Goal: Communication & Community: Answer question/provide support

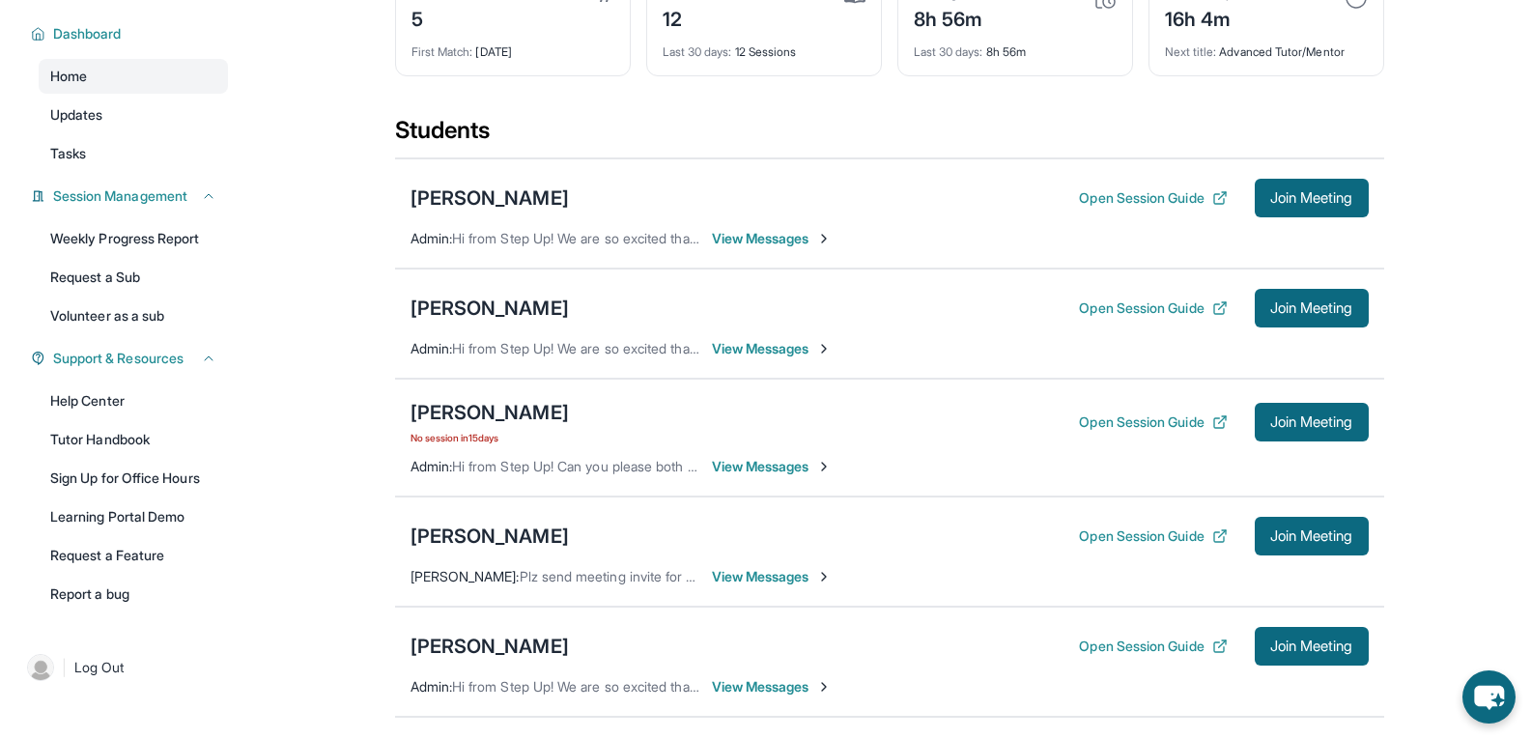
scroll to position [130, 0]
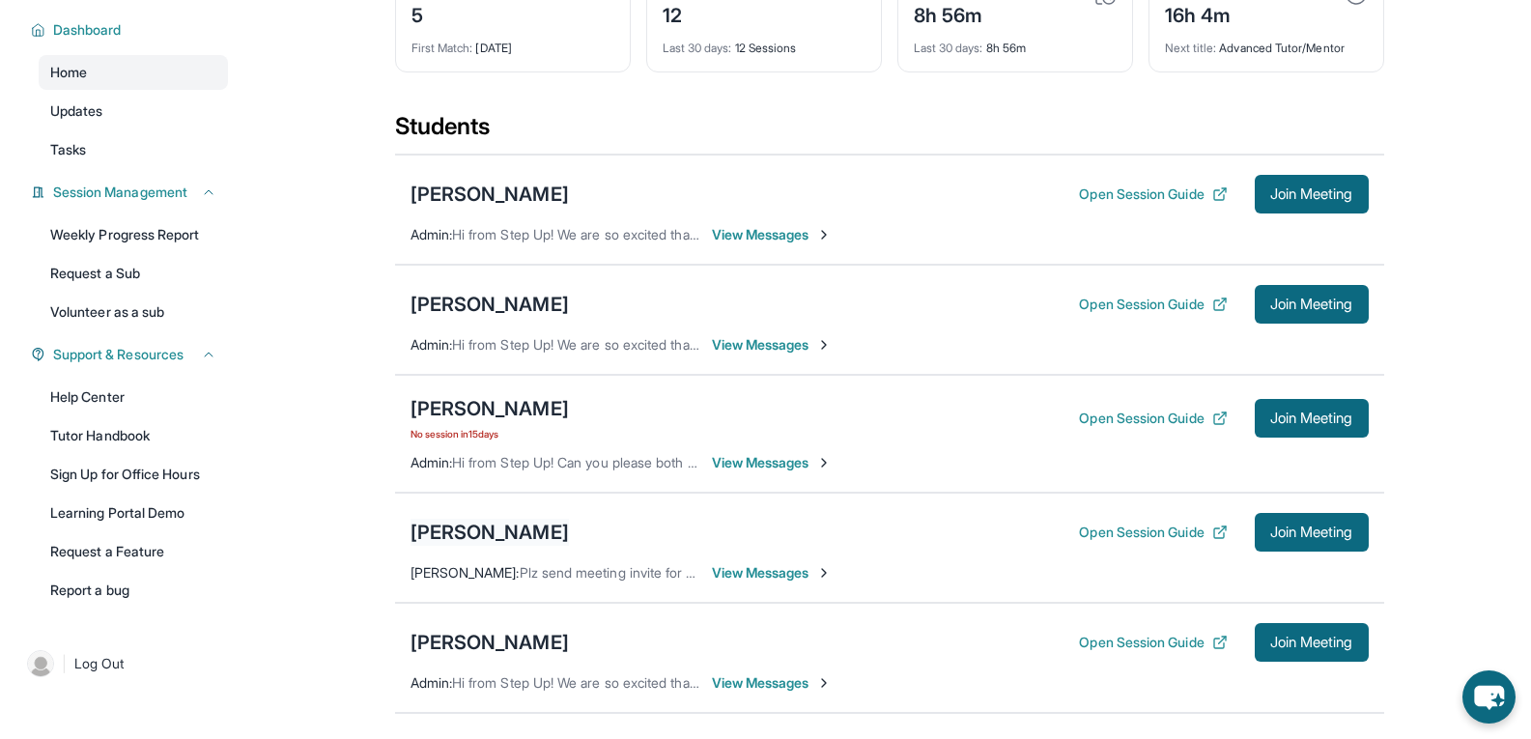
click at [543, 545] on div "[PERSON_NAME]" at bounding box center [490, 532] width 158 height 27
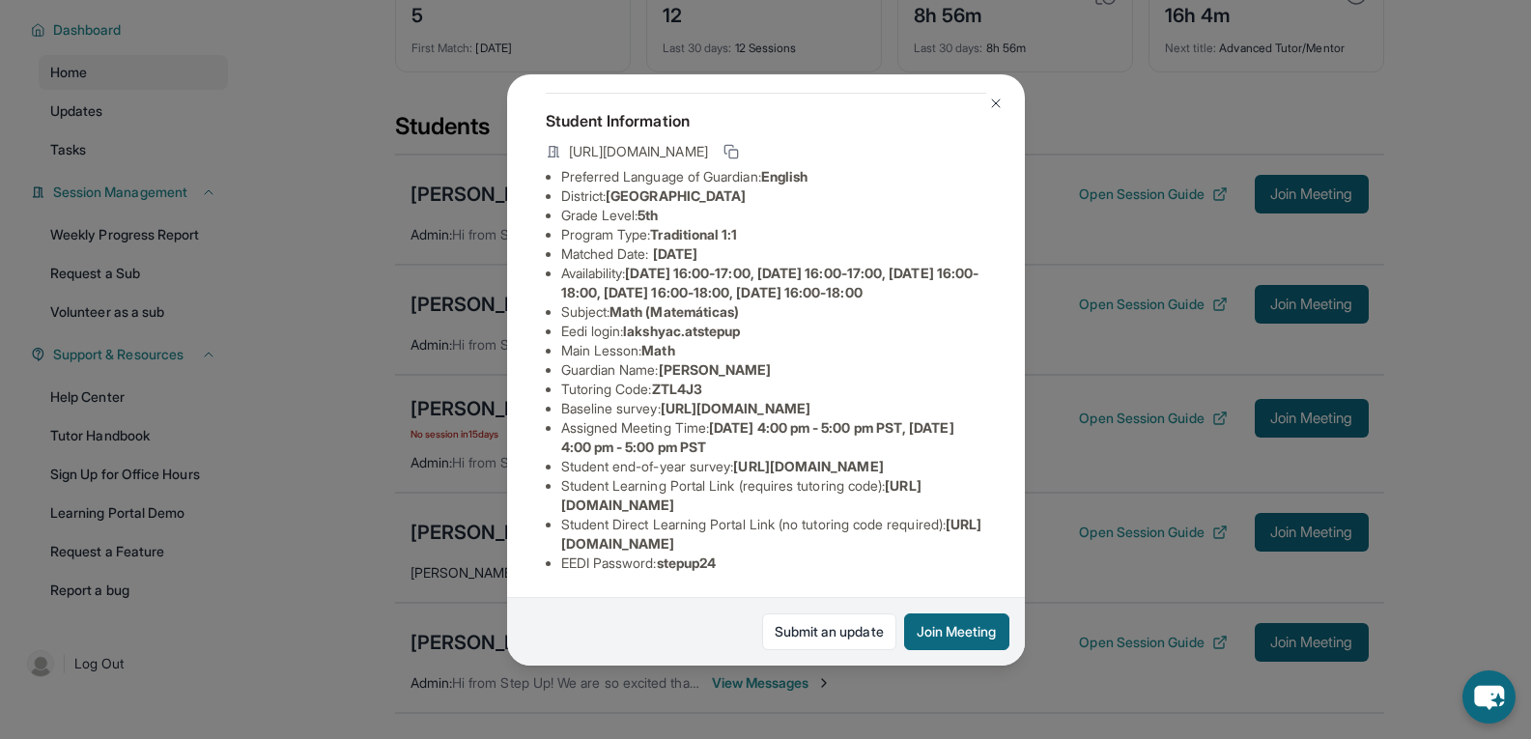
scroll to position [270, 0]
drag, startPoint x: 564, startPoint y: 486, endPoint x: 910, endPoint y: 495, distance: 345.9
click at [910, 495] on li "Student Learning Portal Link (requires tutoring code) : https://student-portal.…" at bounding box center [773, 495] width 425 height 39
drag, startPoint x: 562, startPoint y: 530, endPoint x: 1006, endPoint y: 535, distance: 443.4
click at [1006, 535] on div "Lakshya Choure Guardian: Akhilesh Choure Student Information https://student-po…" at bounding box center [766, 369] width 518 height 591
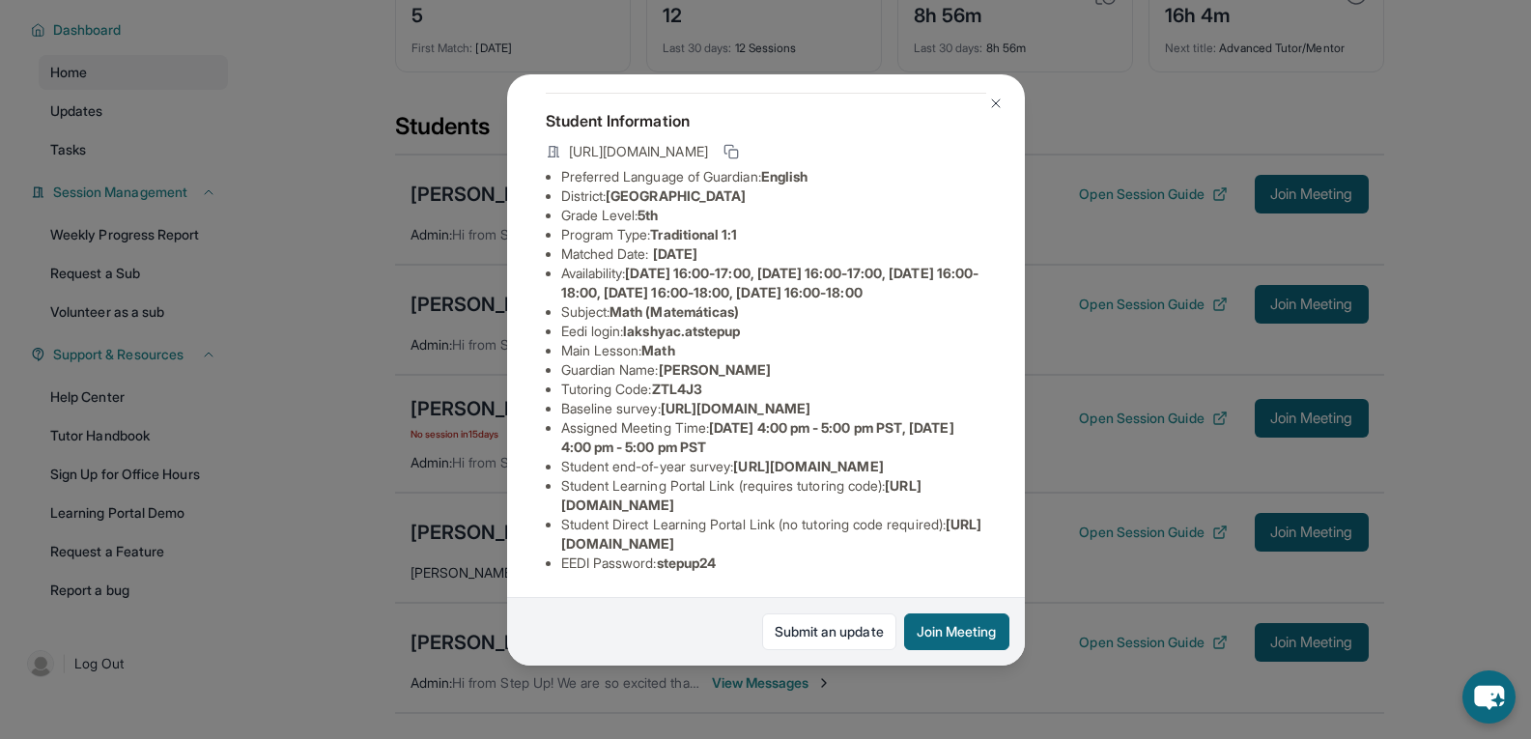
scroll to position [270, 135]
copy span "https://student-portal.stepuptutoring.org/student/ZTL4J3"
click at [1115, 420] on div "Lakshya Choure Guardian: Akhilesh Choure Student Information https://student-po…" at bounding box center [765, 369] width 1531 height 739
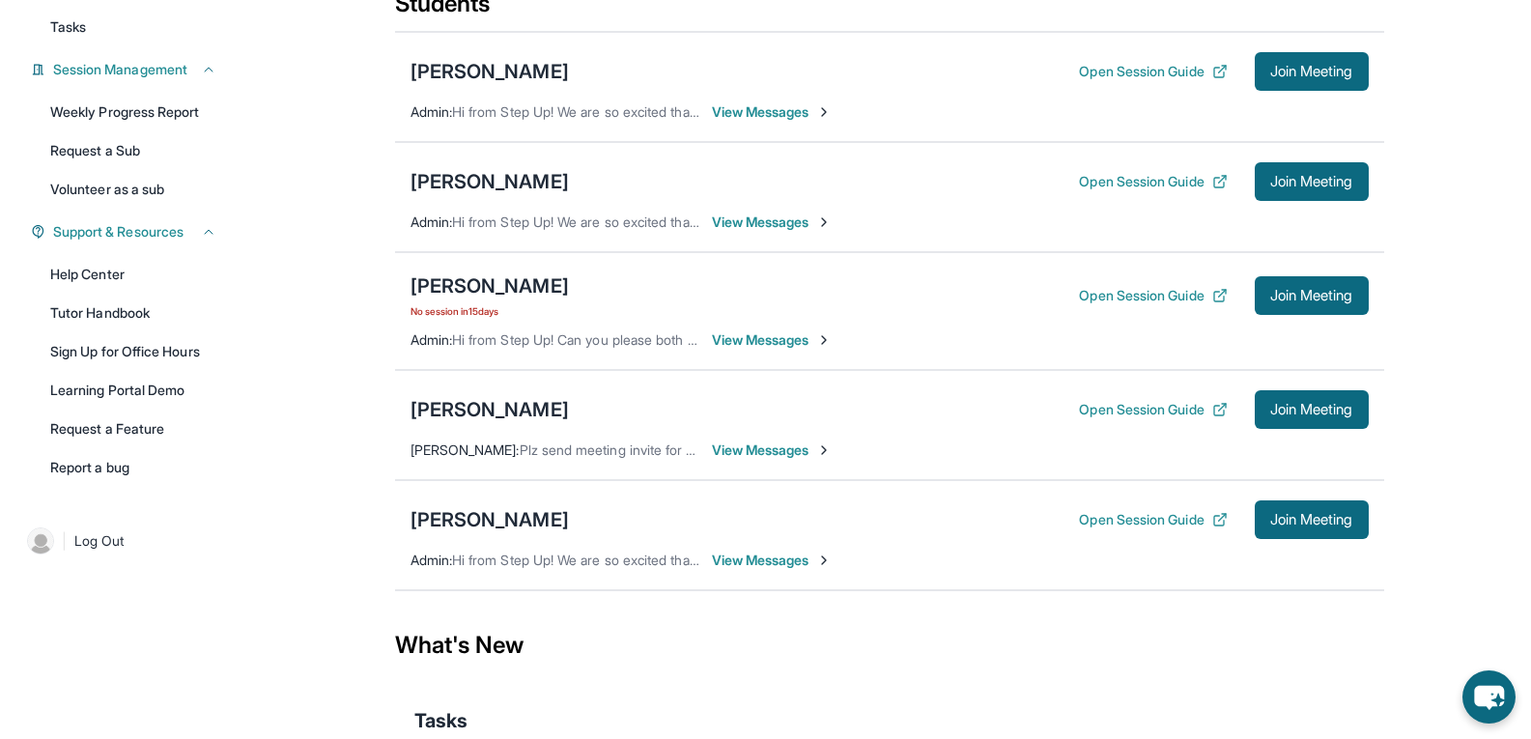
scroll to position [270, 0]
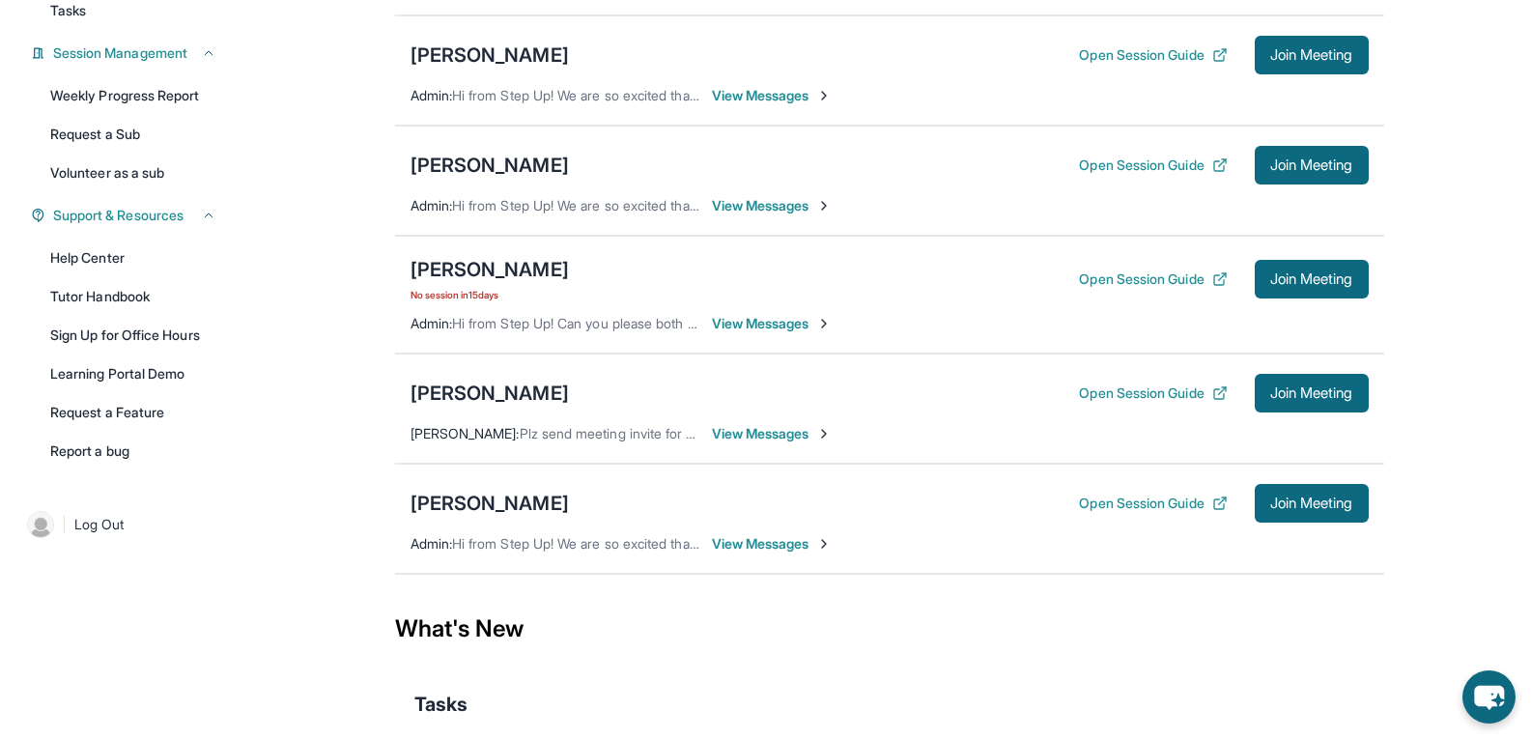
click at [768, 443] on span "View Messages" at bounding box center [772, 433] width 121 height 19
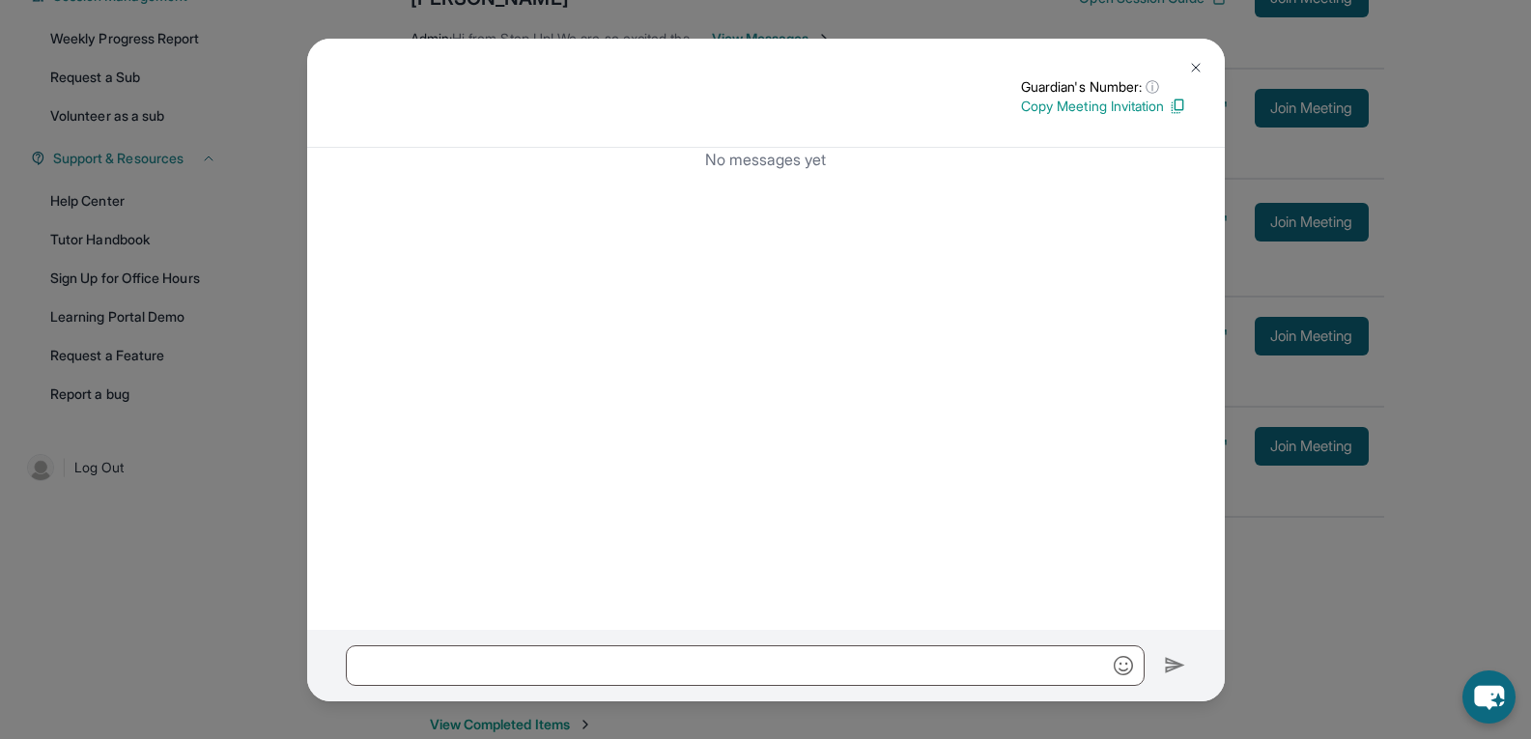
scroll to position [326, 0]
click at [1200, 63] on img at bounding box center [1195, 67] width 15 height 15
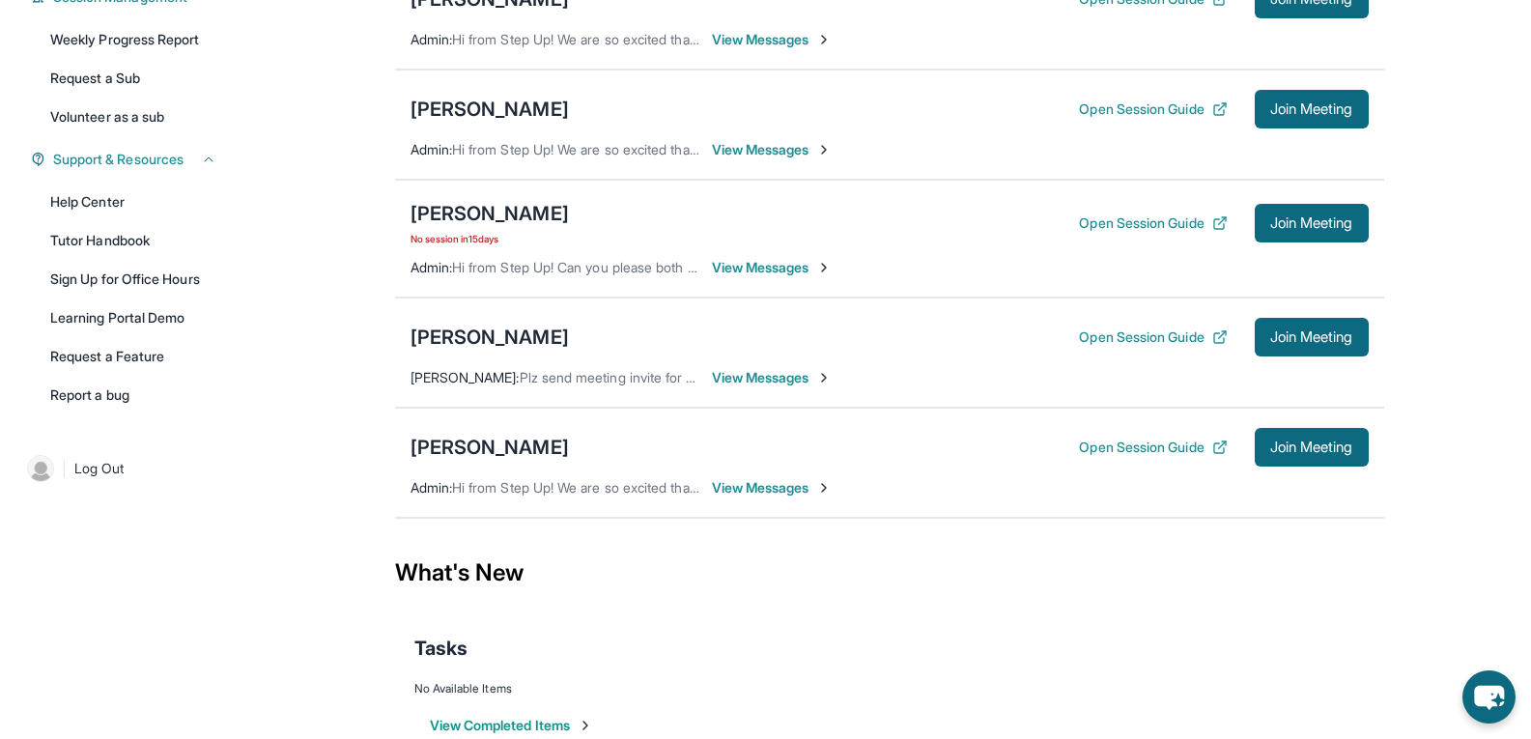
click at [780, 387] on span "View Messages" at bounding box center [772, 377] width 121 height 19
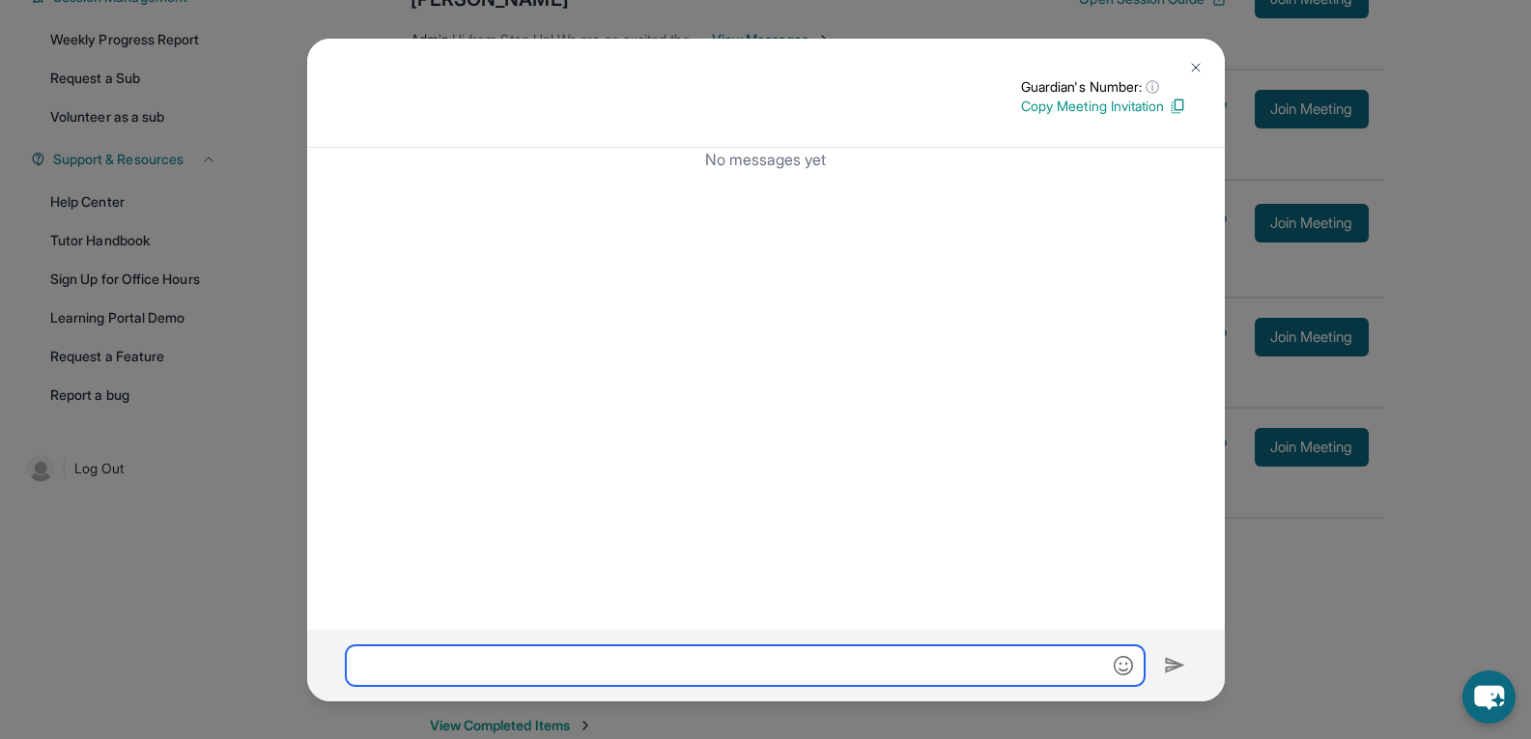
click at [603, 657] on input "text" at bounding box center [745, 665] width 799 height 41
paste input "**********"
type input "**********"
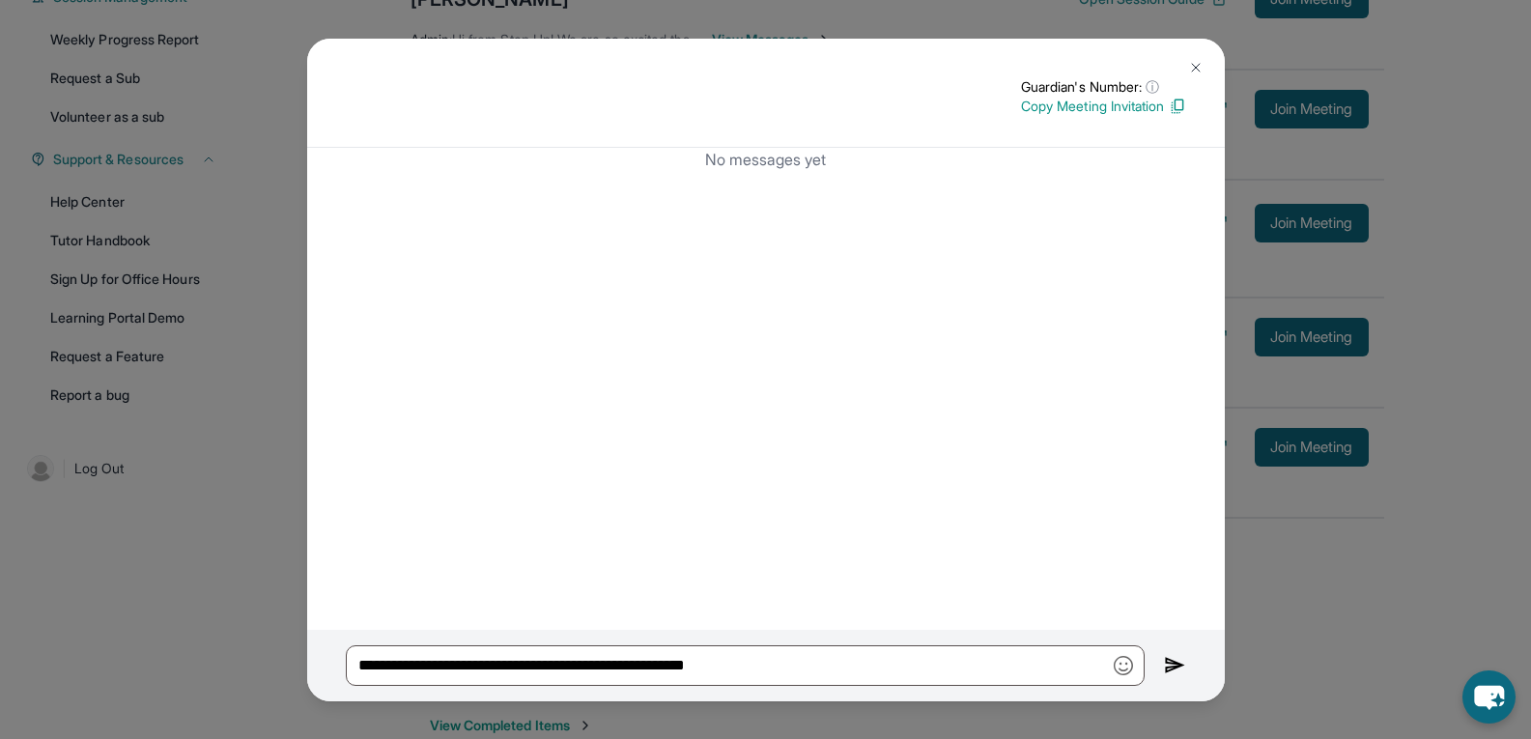
click at [1171, 657] on img at bounding box center [1175, 665] width 22 height 23
click at [1162, 103] on p "Copy Meeting Invitation" at bounding box center [1103, 106] width 165 height 19
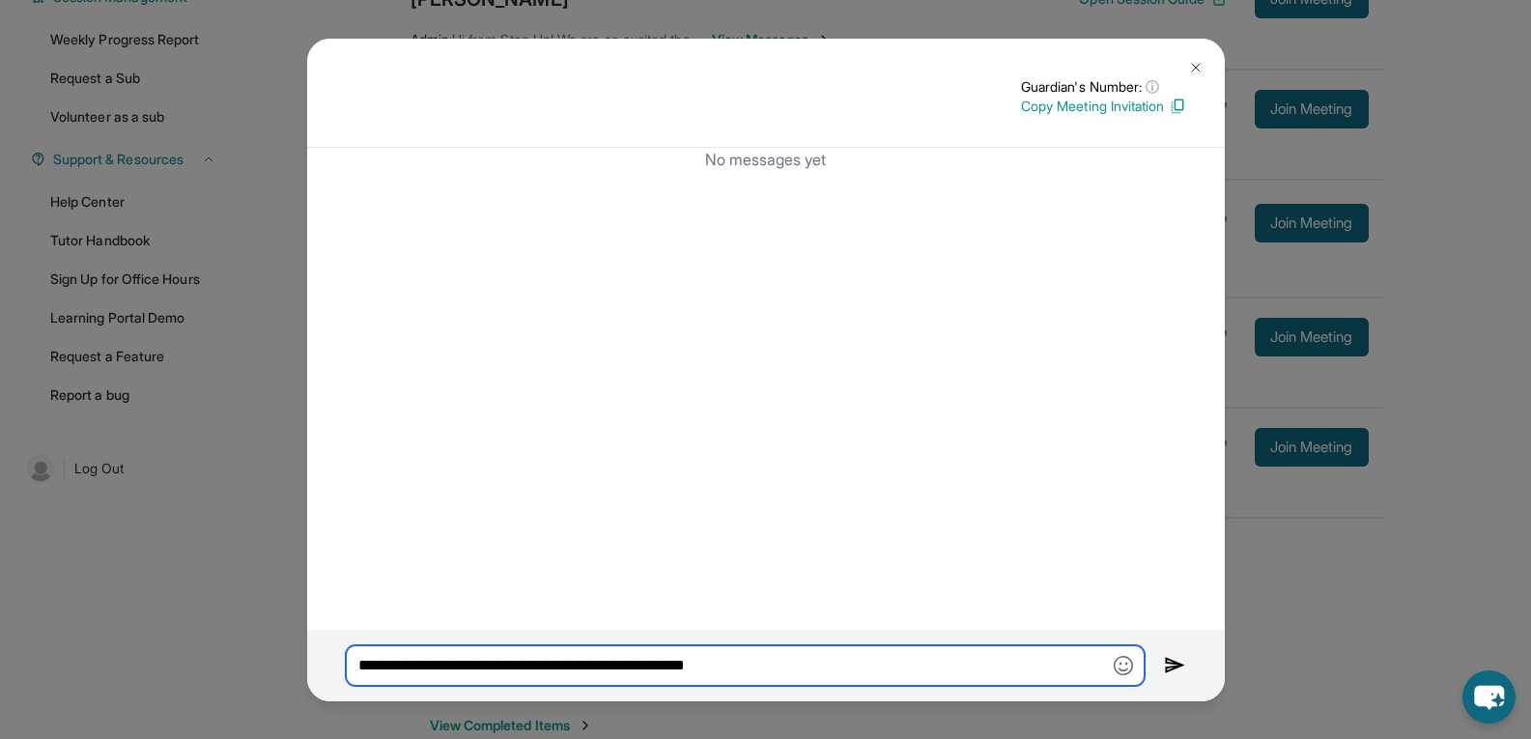
drag, startPoint x: 815, startPoint y: 674, endPoint x: 340, endPoint y: 630, distance: 477.4
click at [340, 630] on div "**********" at bounding box center [766, 665] width 918 height 71
paste input "**********"
type input "**********"
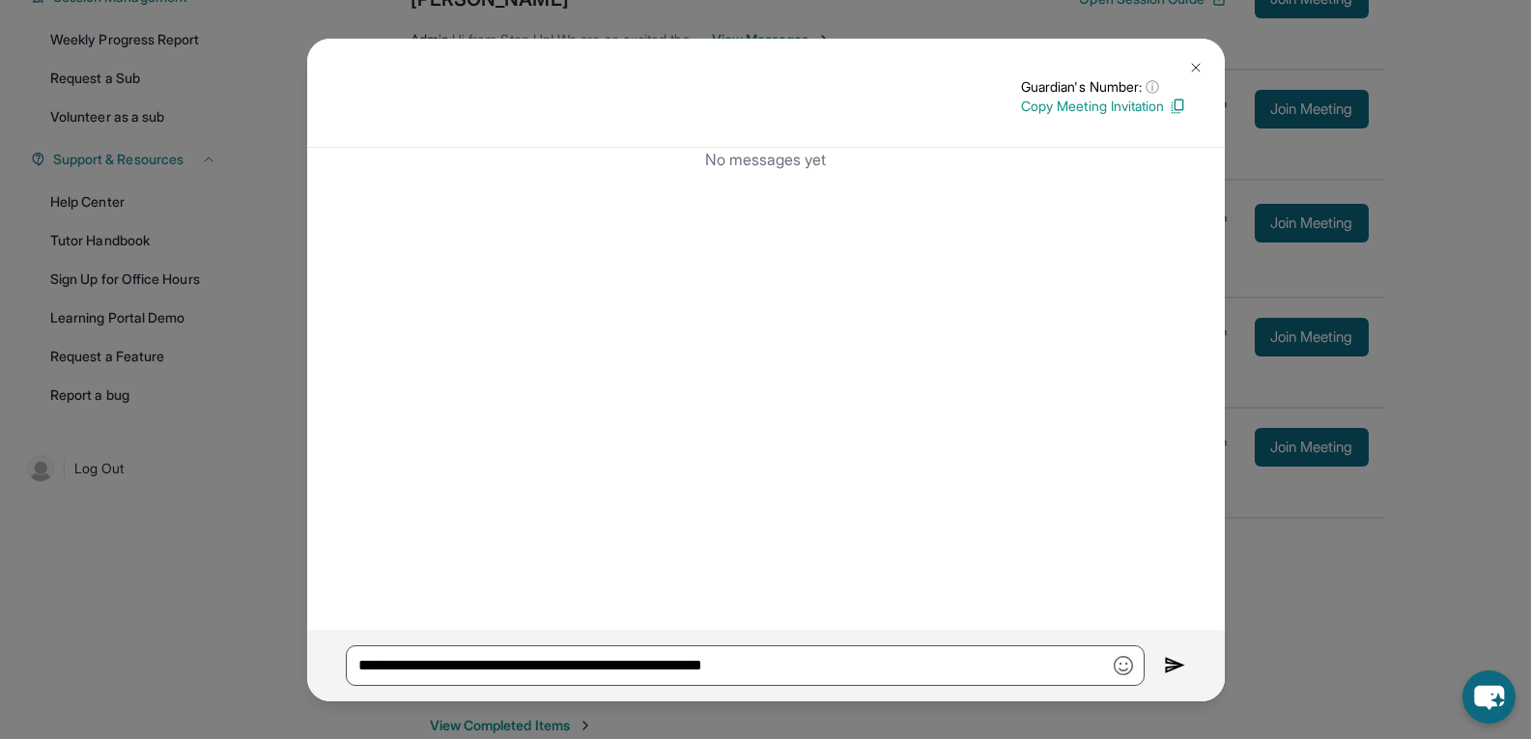
click at [1196, 70] on img at bounding box center [1195, 67] width 15 height 15
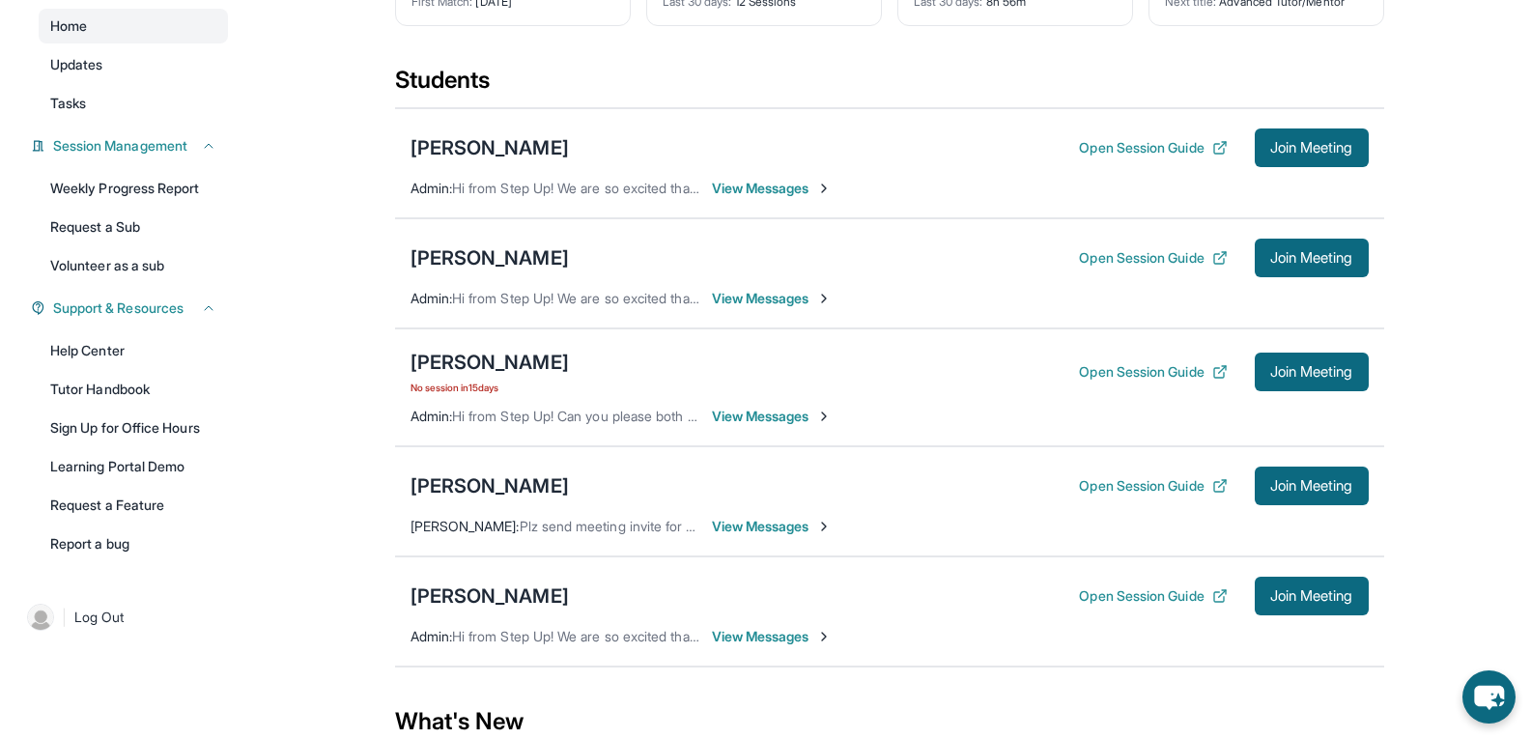
scroll to position [175, 0]
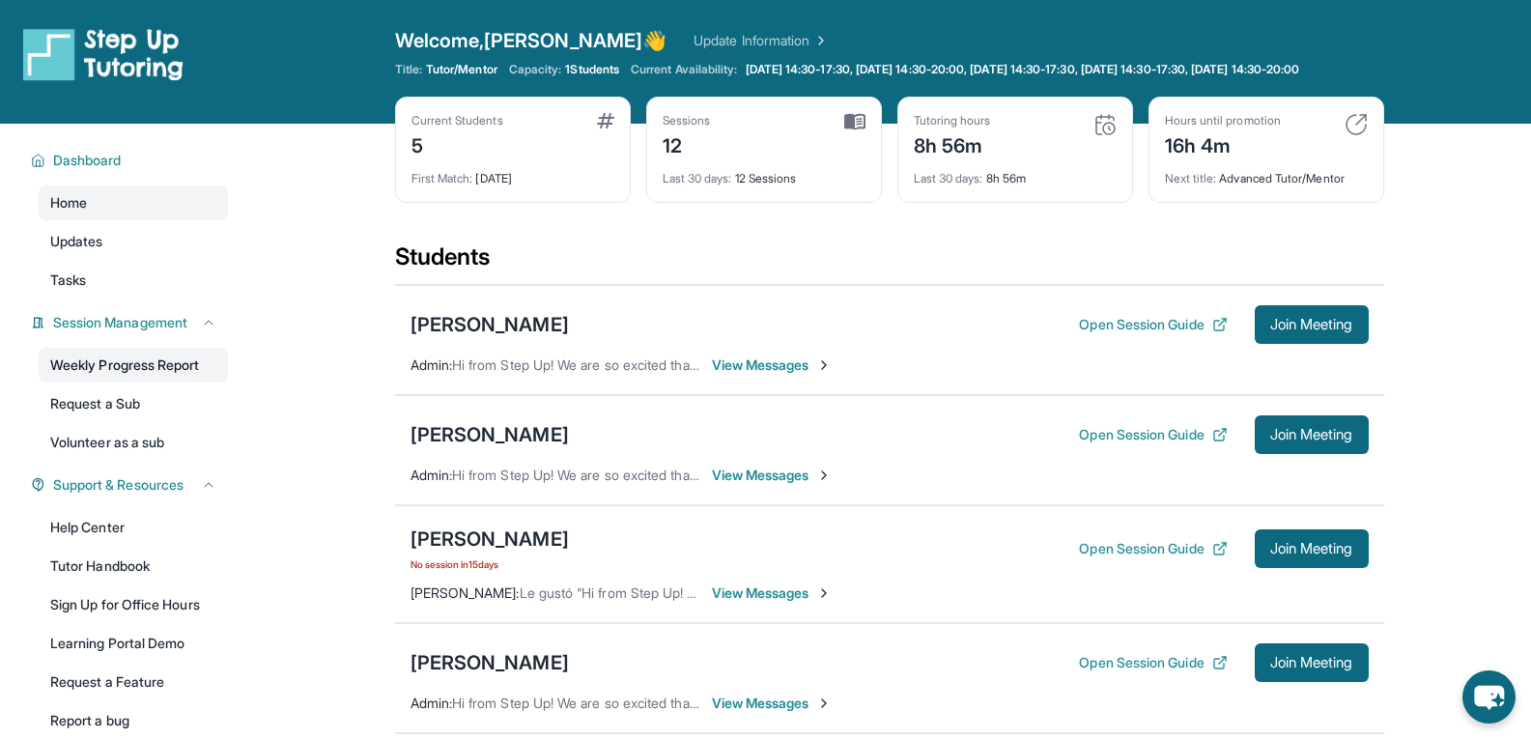
scroll to position [384, 0]
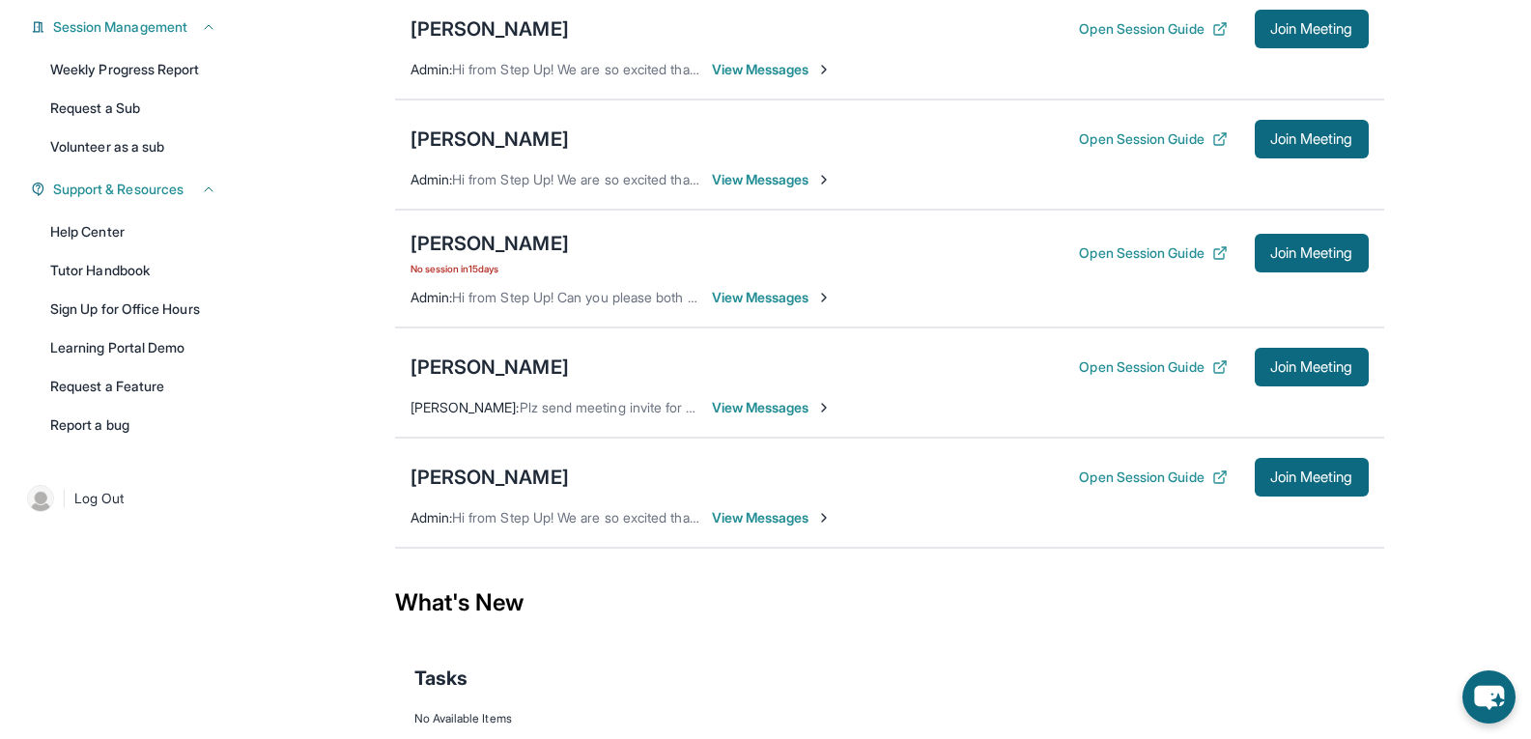
scroll to position [297, 0]
click at [777, 416] on span "View Messages" at bounding box center [772, 406] width 121 height 19
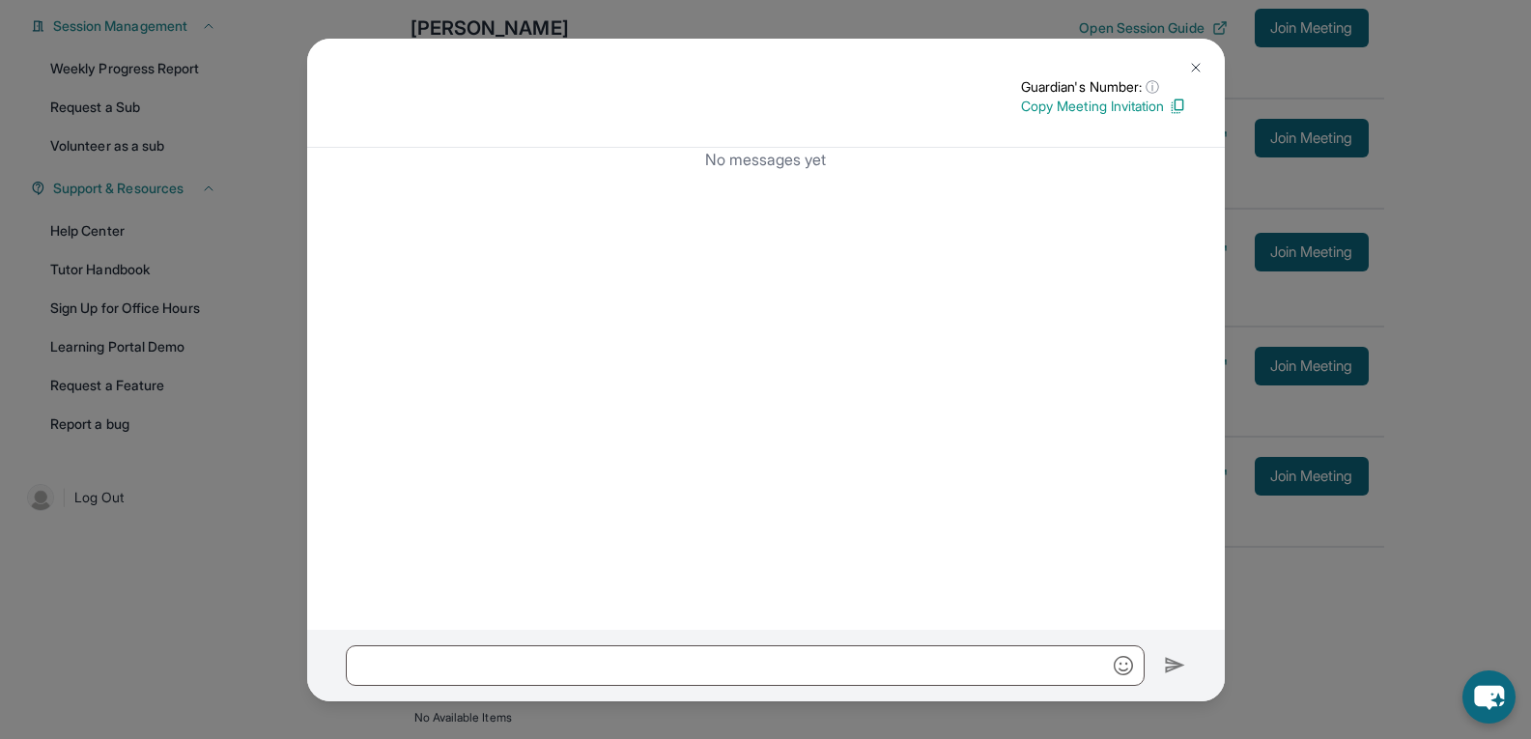
click at [1135, 107] on p "Copy Meeting Invitation" at bounding box center [1103, 106] width 165 height 19
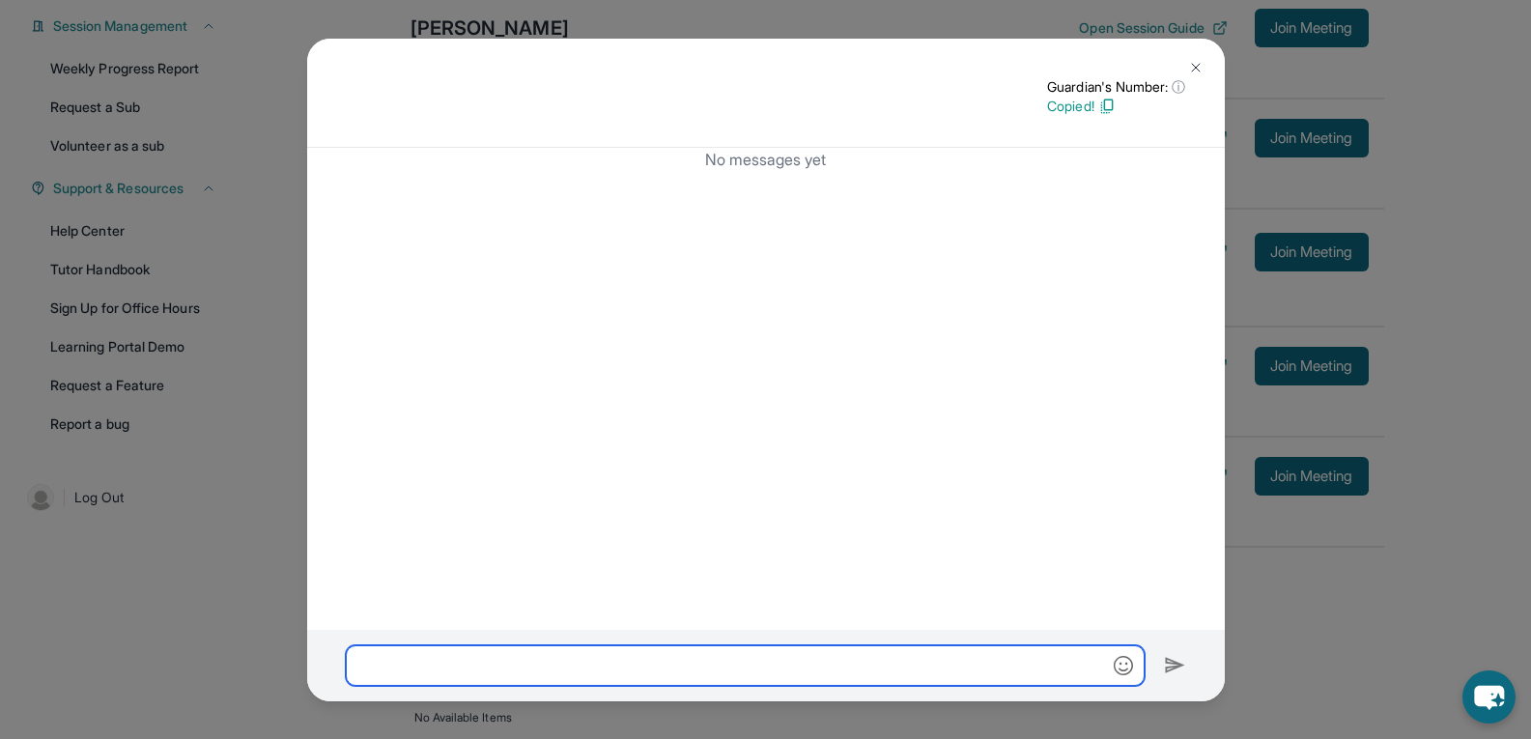
click at [509, 676] on input "text" at bounding box center [745, 665] width 799 height 41
paste input "**********"
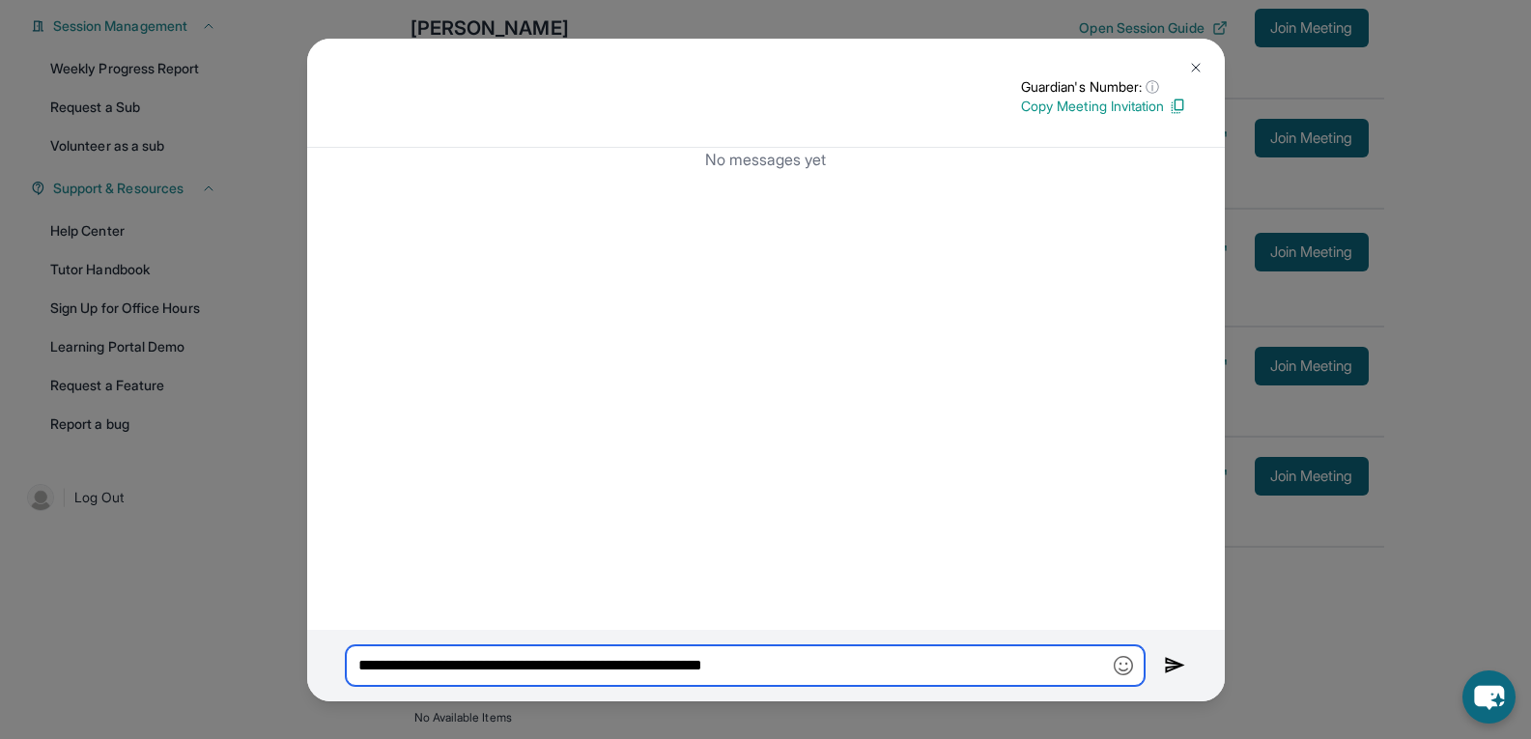
type input "**********"
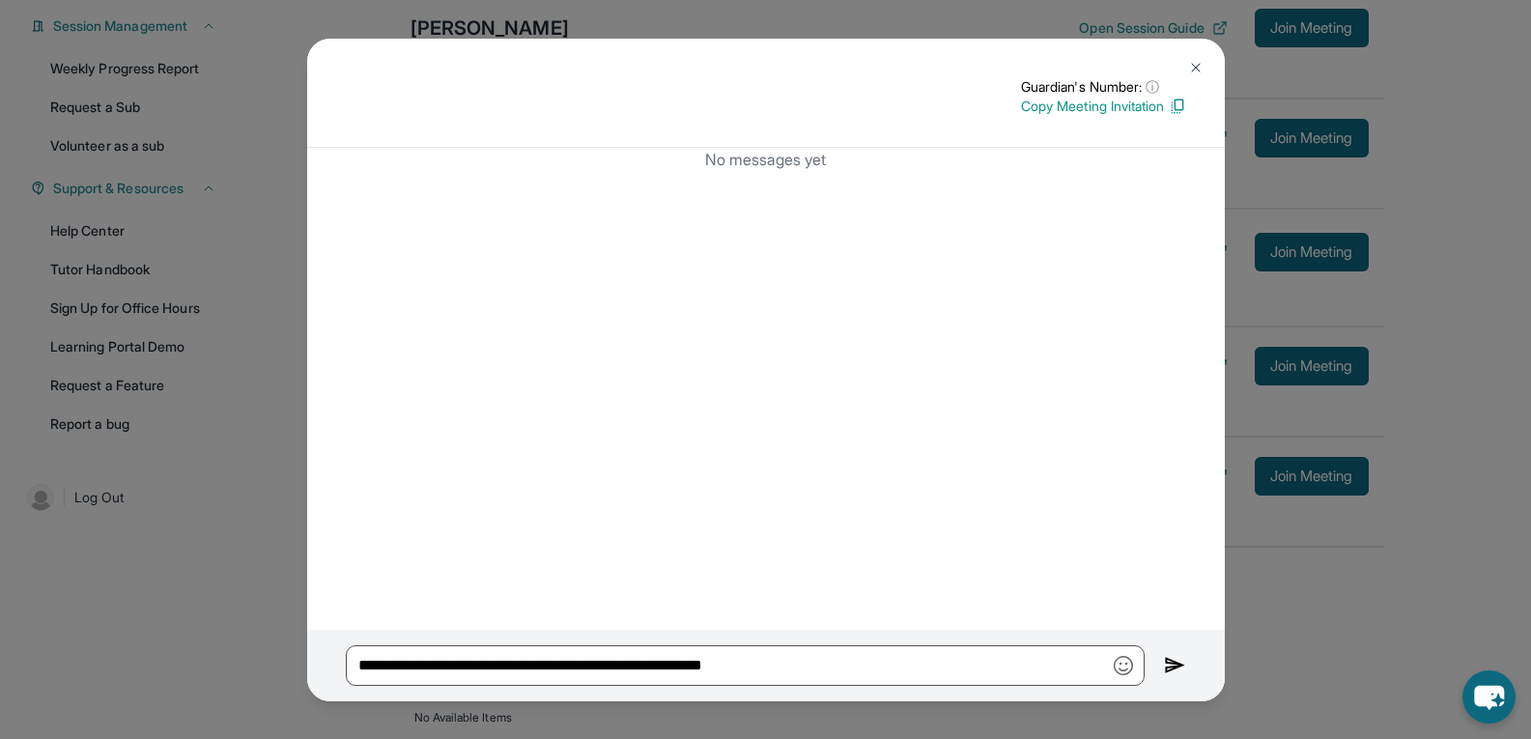
click at [1194, 67] on img at bounding box center [1195, 67] width 15 height 15
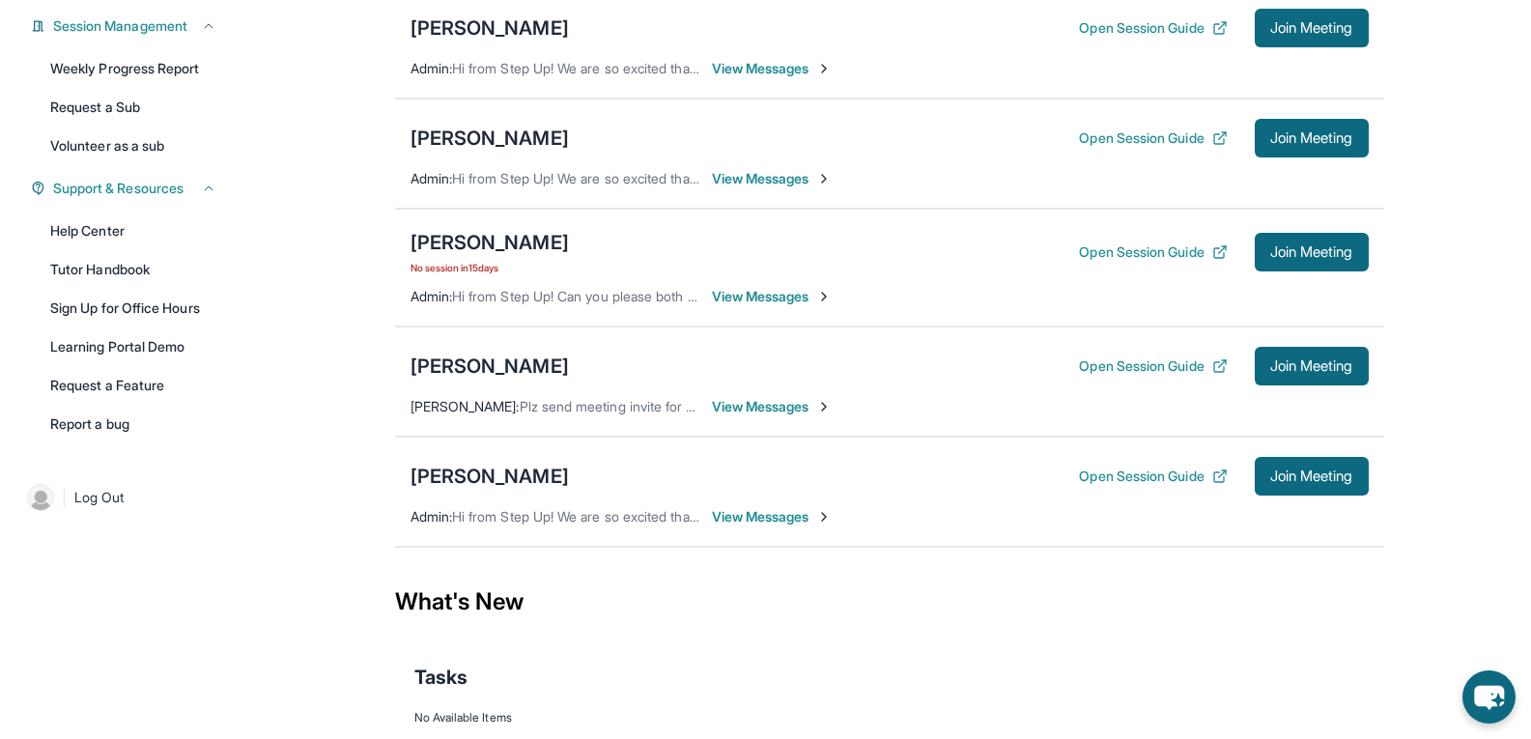
click at [1175, 385] on div "Open Session Guide Join Meeting" at bounding box center [1223, 366] width 289 height 39
click at [1167, 376] on button "Open Session Guide" at bounding box center [1153, 365] width 148 height 19
click at [1309, 372] on span "Join Meeting" at bounding box center [1311, 366] width 83 height 12
